Goal: Task Accomplishment & Management: Use online tool/utility

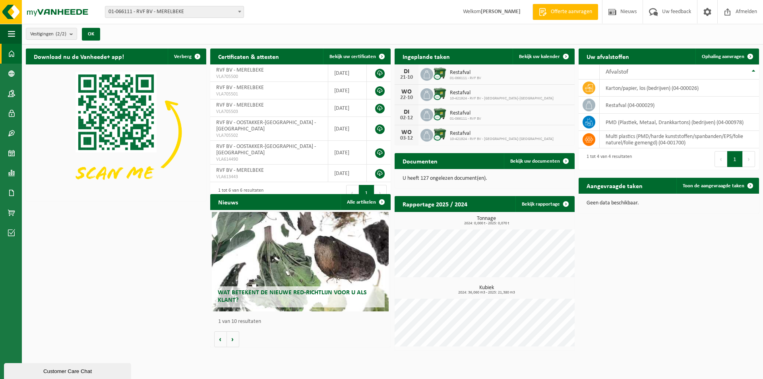
click at [568, 14] on span "Offerte aanvragen" at bounding box center [571, 12] width 45 height 8
click at [724, 56] on span "Ophaling aanvragen" at bounding box center [723, 56] width 43 height 5
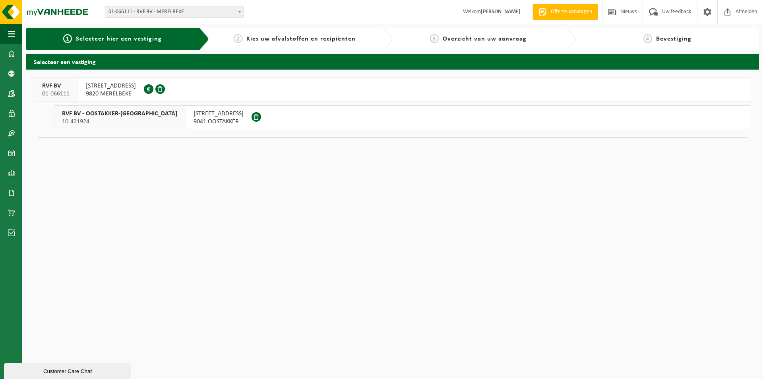
click at [135, 119] on span "10-421924" at bounding box center [119, 122] width 115 height 8
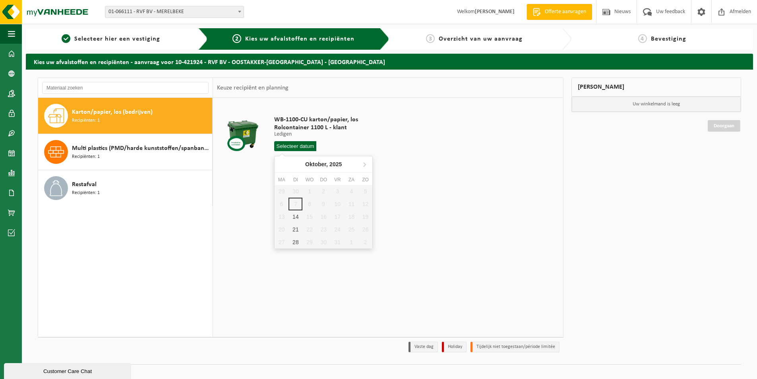
click at [302, 147] on input "text" at bounding box center [295, 146] width 42 height 10
click at [298, 215] on div "14" at bounding box center [295, 216] width 14 height 13
type input "Van [DATE]"
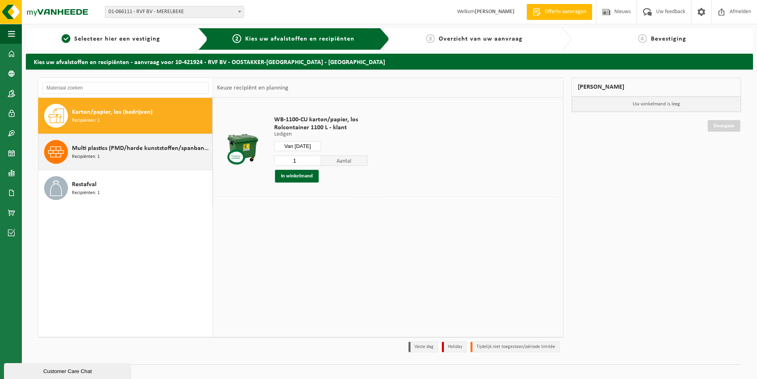
click at [99, 155] on span "Recipiënten: 1" at bounding box center [86, 157] width 28 height 8
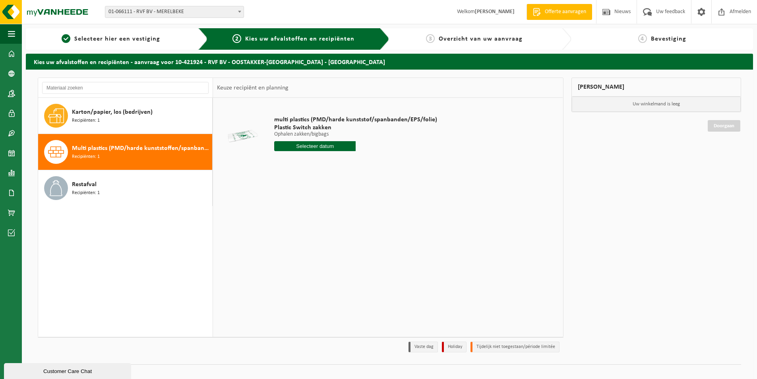
click at [307, 144] on input "text" at bounding box center [314, 146] width 81 height 10
click at [298, 213] on div "14" at bounding box center [295, 216] width 14 height 13
type input "Van [DATE]"
click at [381, 161] on span "Aantal" at bounding box center [396, 160] width 81 height 10
click at [394, 163] on span "Aantal" at bounding box center [396, 160] width 81 height 10
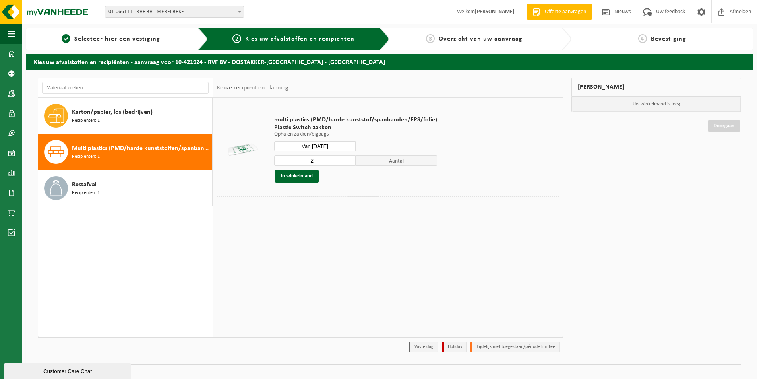
click at [347, 159] on input "2" at bounding box center [314, 160] width 81 height 10
click at [347, 159] on input "3" at bounding box center [314, 160] width 81 height 10
type input "4"
click at [347, 159] on input "4" at bounding box center [314, 160] width 81 height 10
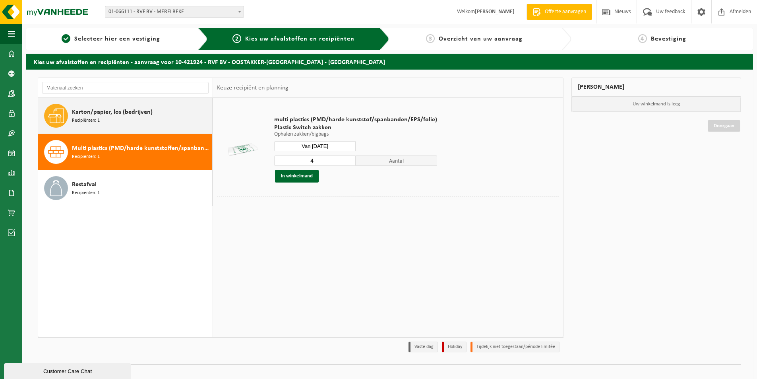
click at [160, 120] on div "Karton/papier, los (bedrijven) Recipiënten: 1" at bounding box center [141, 116] width 138 height 24
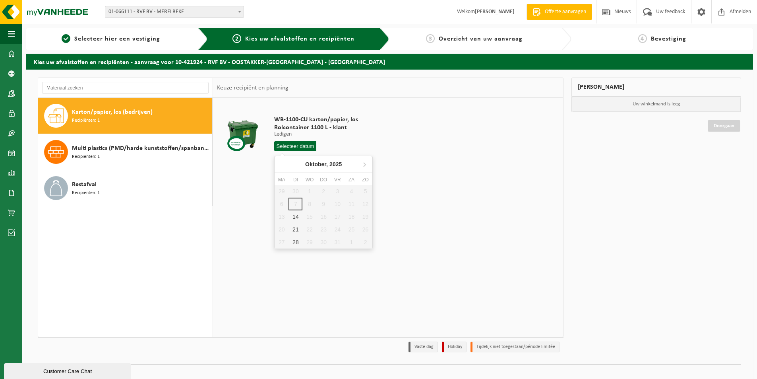
click at [286, 146] on input "text" at bounding box center [295, 146] width 42 height 10
click at [296, 213] on div "14" at bounding box center [295, 216] width 14 height 13
type input "Van [DATE]"
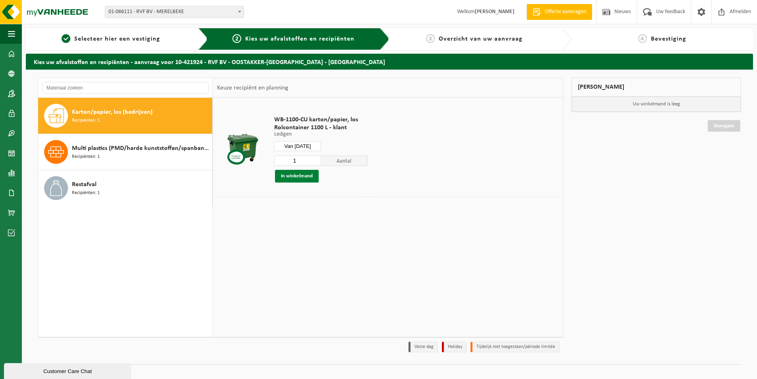
click at [306, 176] on button "In winkelmand" at bounding box center [297, 176] width 44 height 13
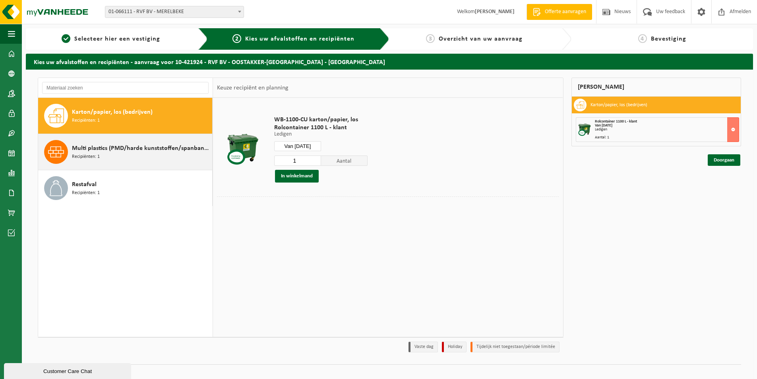
click at [150, 149] on span "Multi plastics (PMD/harde kunststoffen/spanbanden/EPS/folie naturel/folie gemen…" at bounding box center [141, 148] width 138 height 10
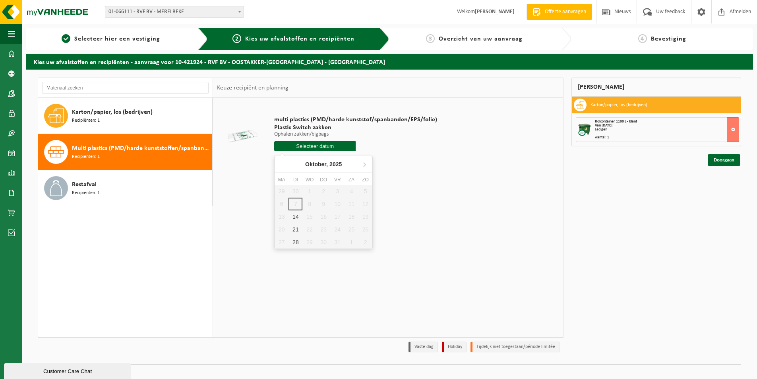
click at [311, 149] on input "text" at bounding box center [314, 146] width 81 height 10
click at [296, 216] on div "14" at bounding box center [295, 216] width 14 height 13
type input "Van [DATE]"
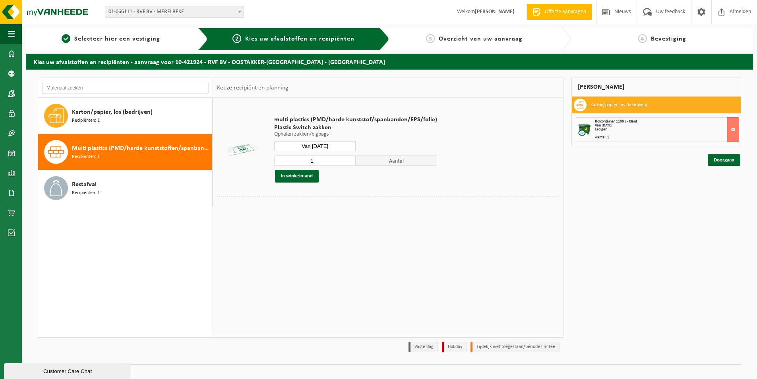
click at [342, 161] on input "1" at bounding box center [314, 160] width 81 height 10
click at [348, 158] on input "2" at bounding box center [314, 160] width 81 height 10
click at [348, 158] on input "3" at bounding box center [314, 160] width 81 height 10
click at [348, 158] on input "4" at bounding box center [314, 160] width 81 height 10
type input "5"
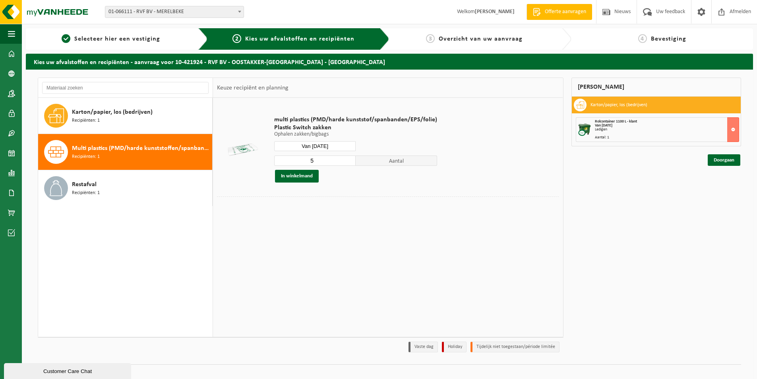
click at [348, 158] on input "5" at bounding box center [314, 160] width 81 height 10
click at [313, 177] on button "In winkelmand" at bounding box center [297, 176] width 44 height 13
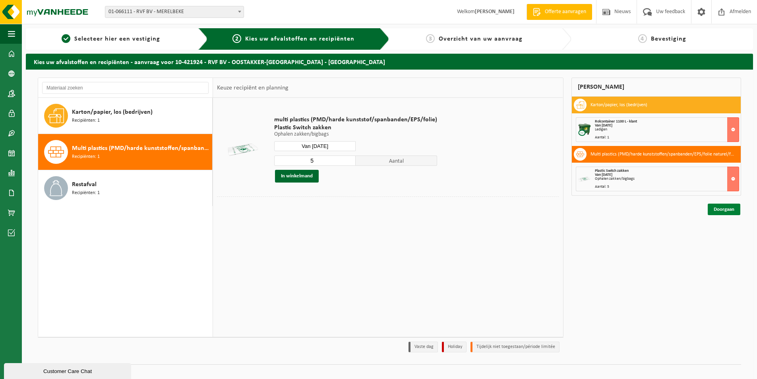
click at [719, 210] on link "Doorgaan" at bounding box center [724, 209] width 33 height 12
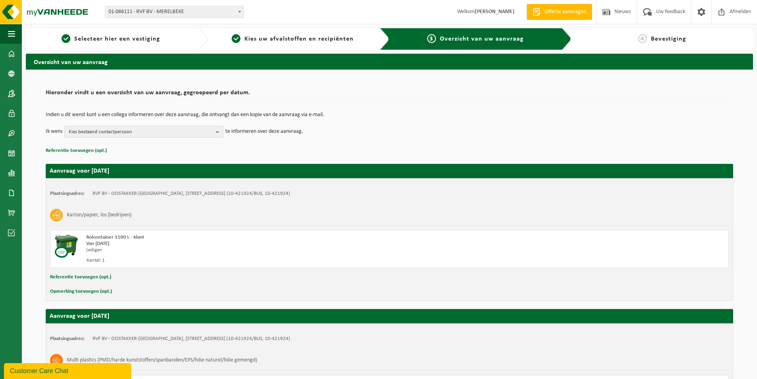
click at [169, 130] on span "Kies bestaand contactpersoon" at bounding box center [141, 132] width 144 height 12
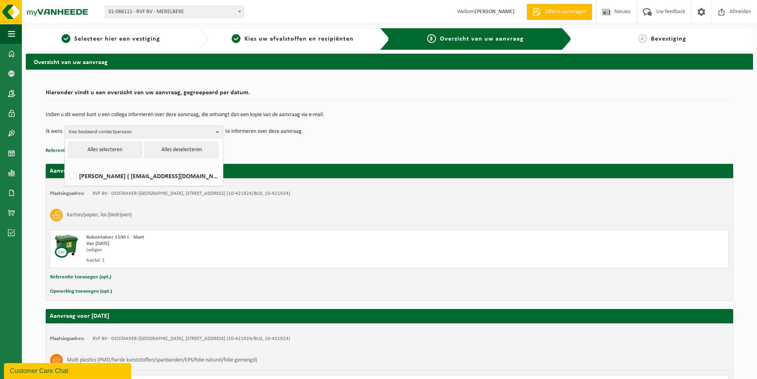
click at [169, 130] on span "Kies bestaand contactpersoon" at bounding box center [141, 132] width 144 height 12
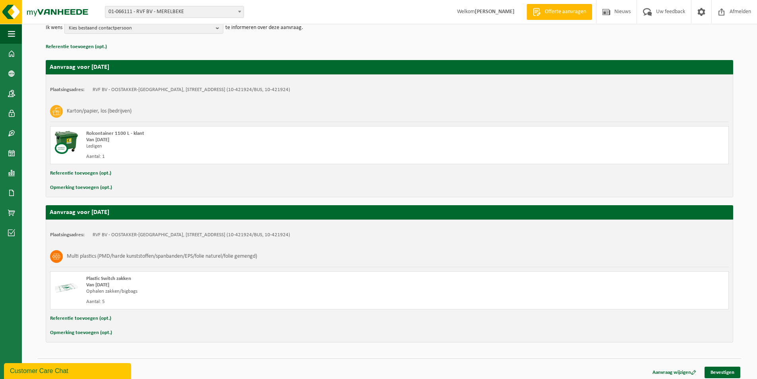
scroll to position [107, 0]
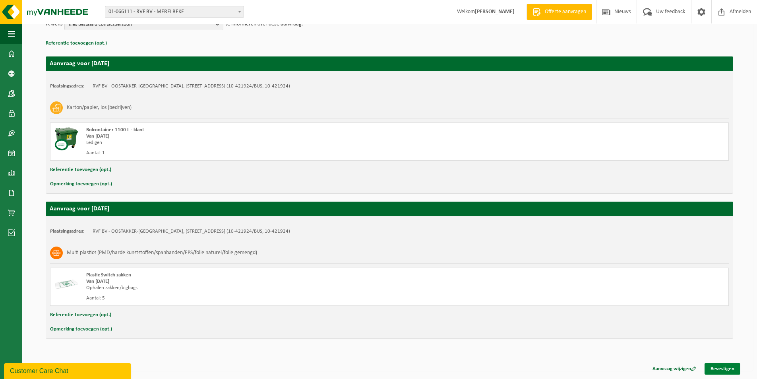
click at [717, 365] on link "Bevestigen" at bounding box center [722, 369] width 36 height 12
